Goal: Obtain resource: Download file/media

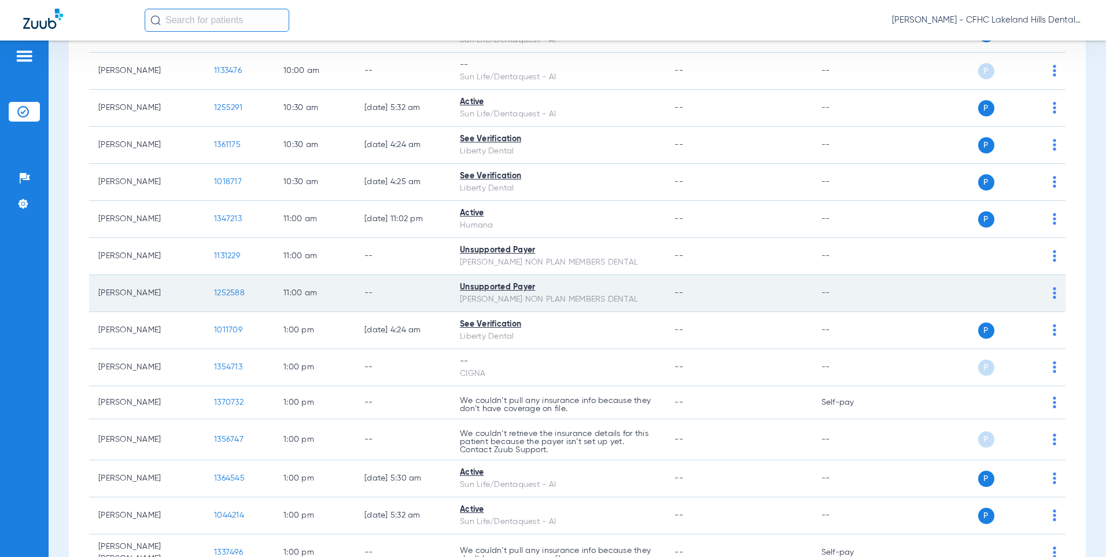
scroll to position [868, 0]
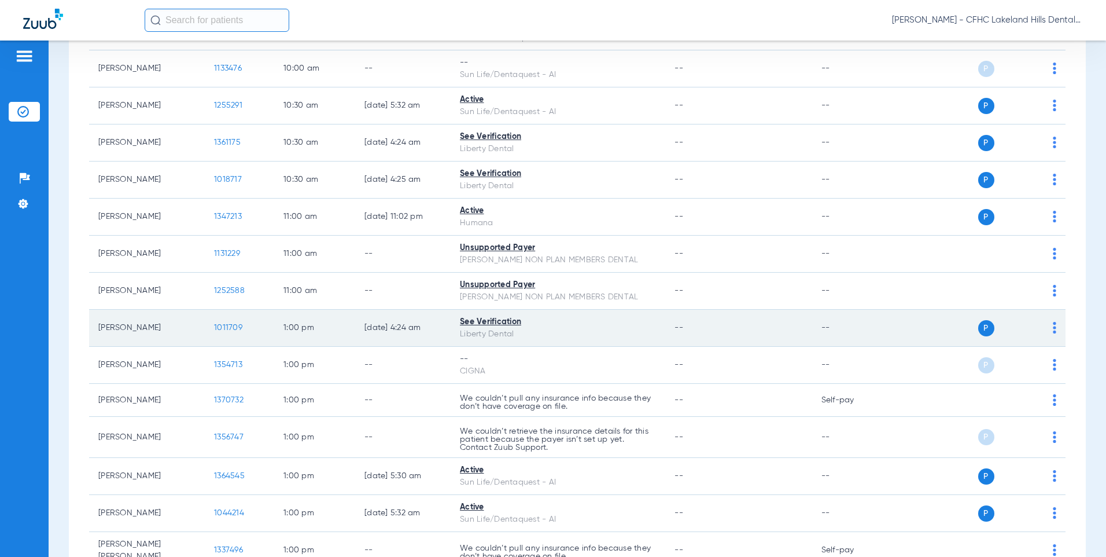
click at [228, 328] on span "1011709" at bounding box center [228, 327] width 28 height 8
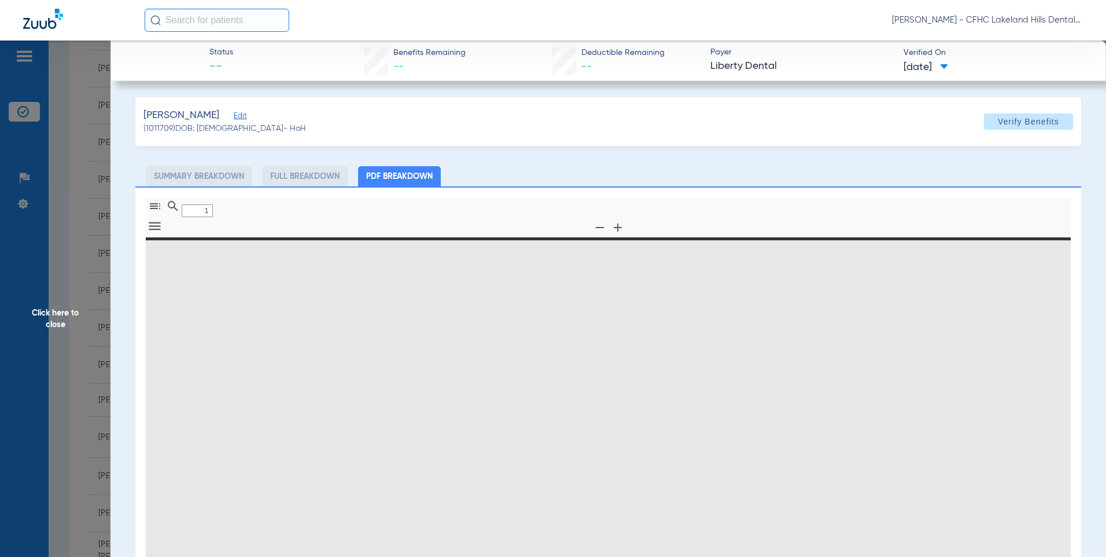
type input "0"
select select "page-width"
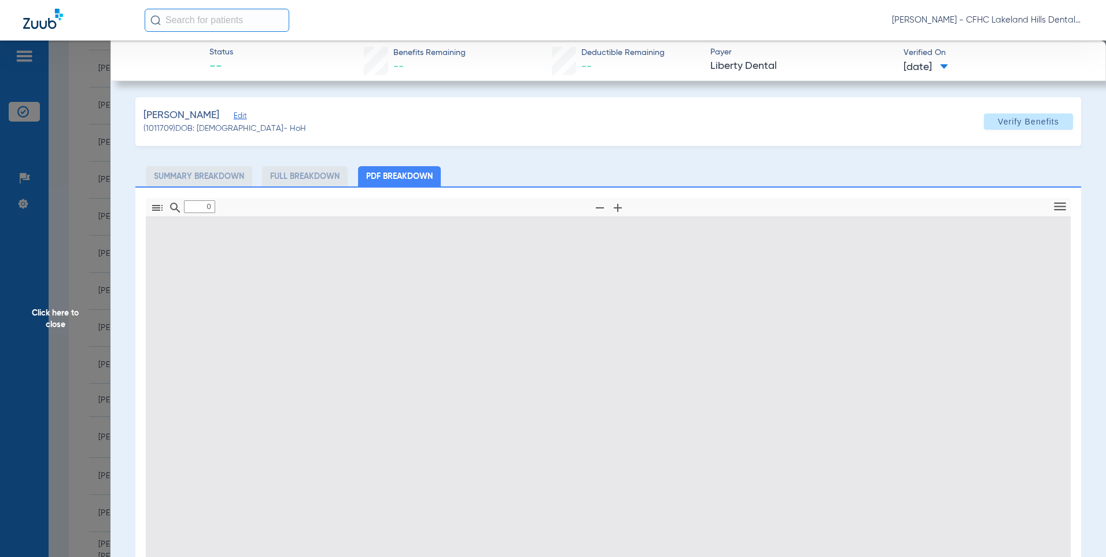
type input "1"
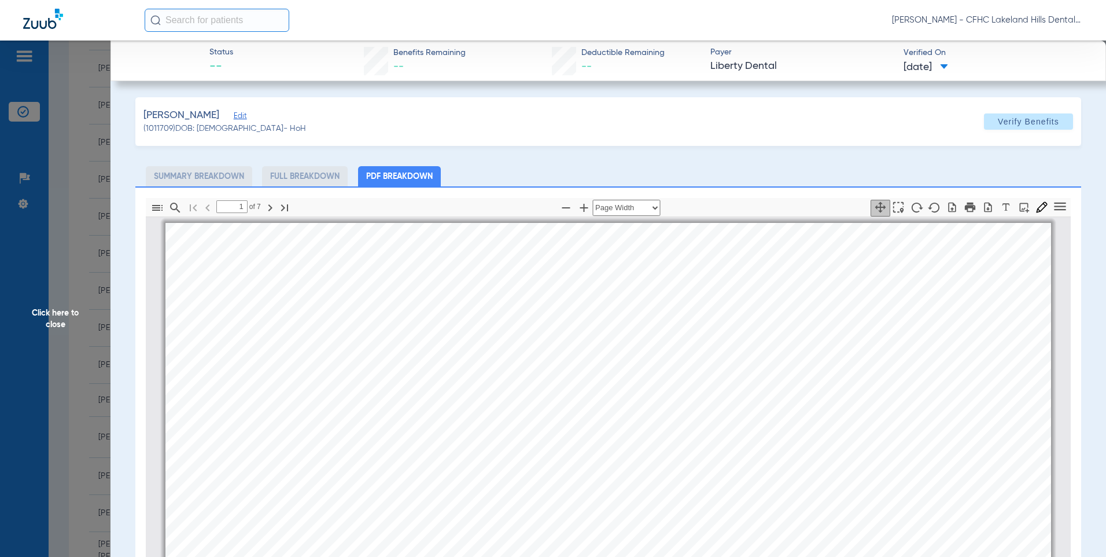
scroll to position [6, 0]
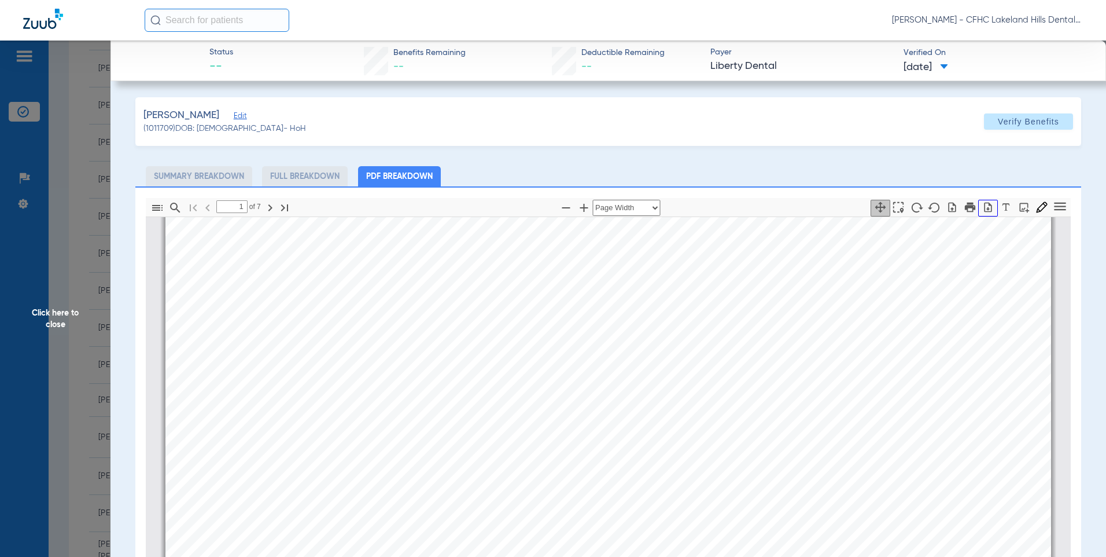
click at [985, 209] on icon "button" at bounding box center [989, 207] width 8 height 10
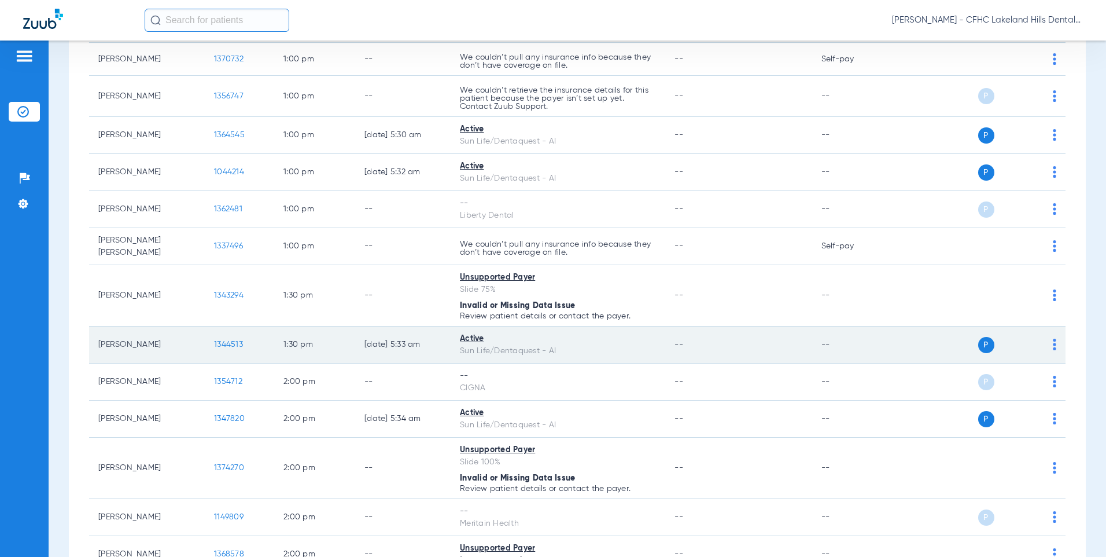
scroll to position [1273, 0]
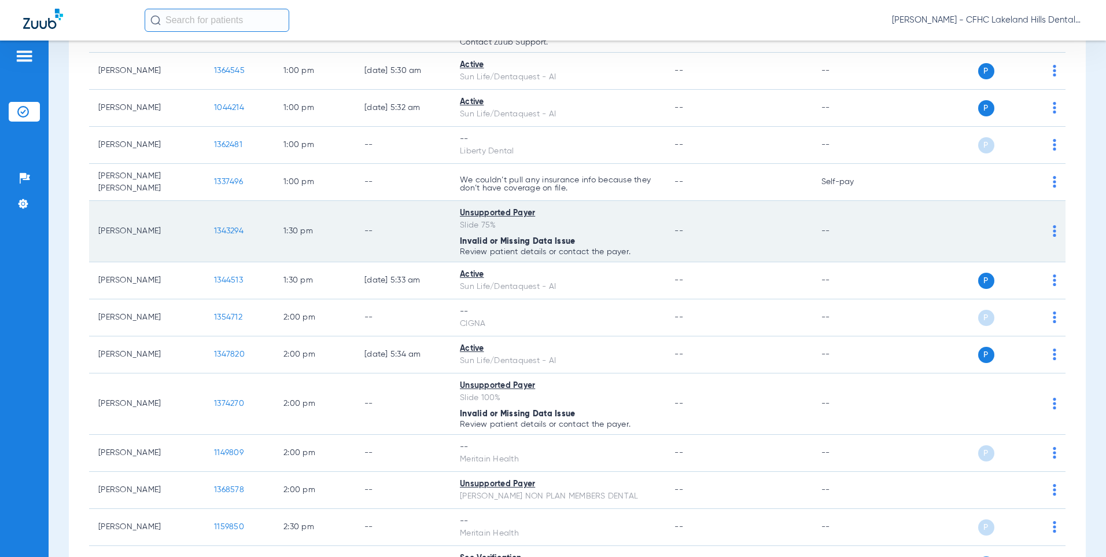
click at [226, 227] on span "1343294" at bounding box center [229, 231] width 30 height 8
